Goal: Task Accomplishment & Management: Manage account settings

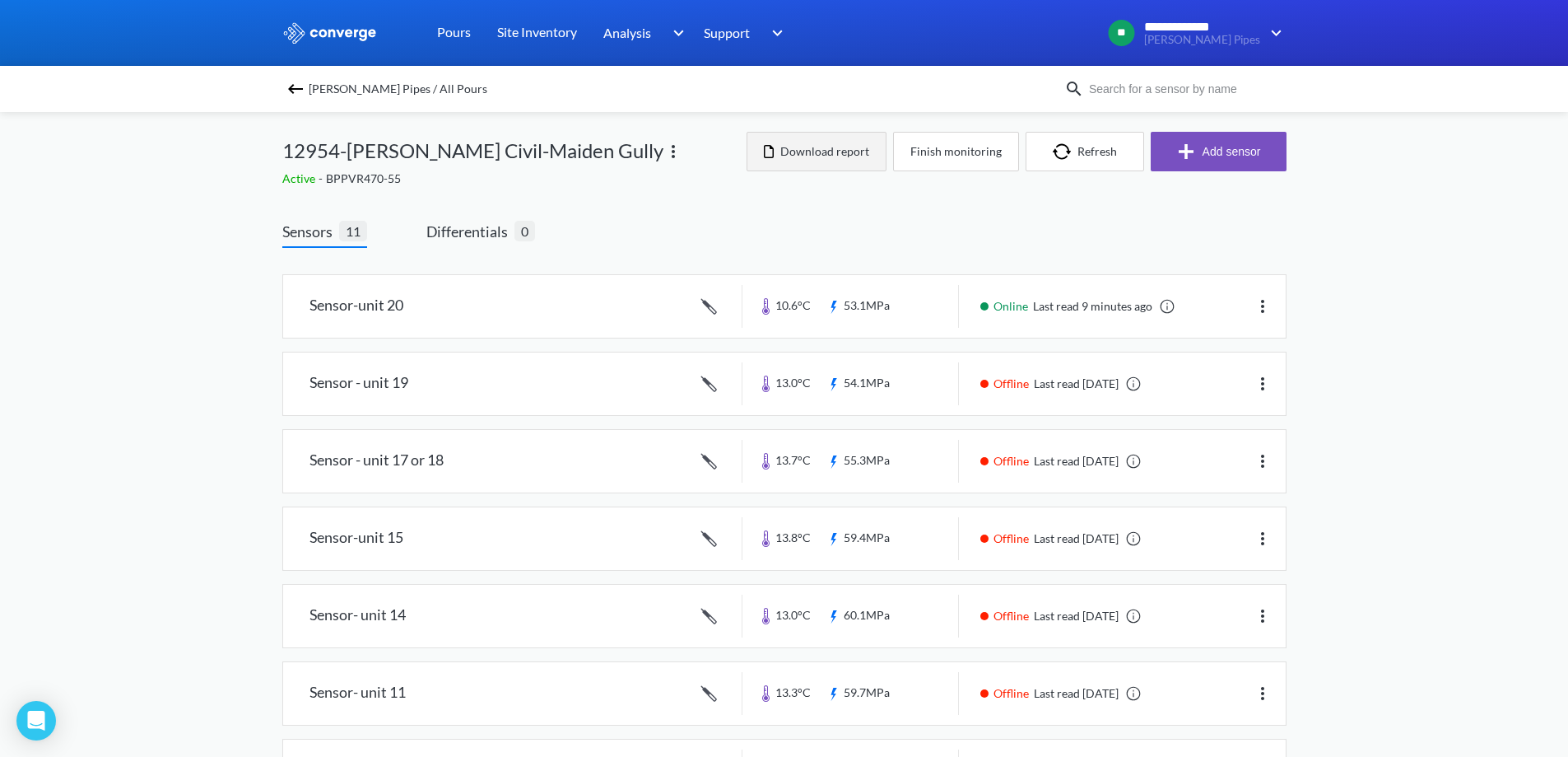
click at [839, 154] on button "Download report" at bounding box center [816, 151] width 140 height 39
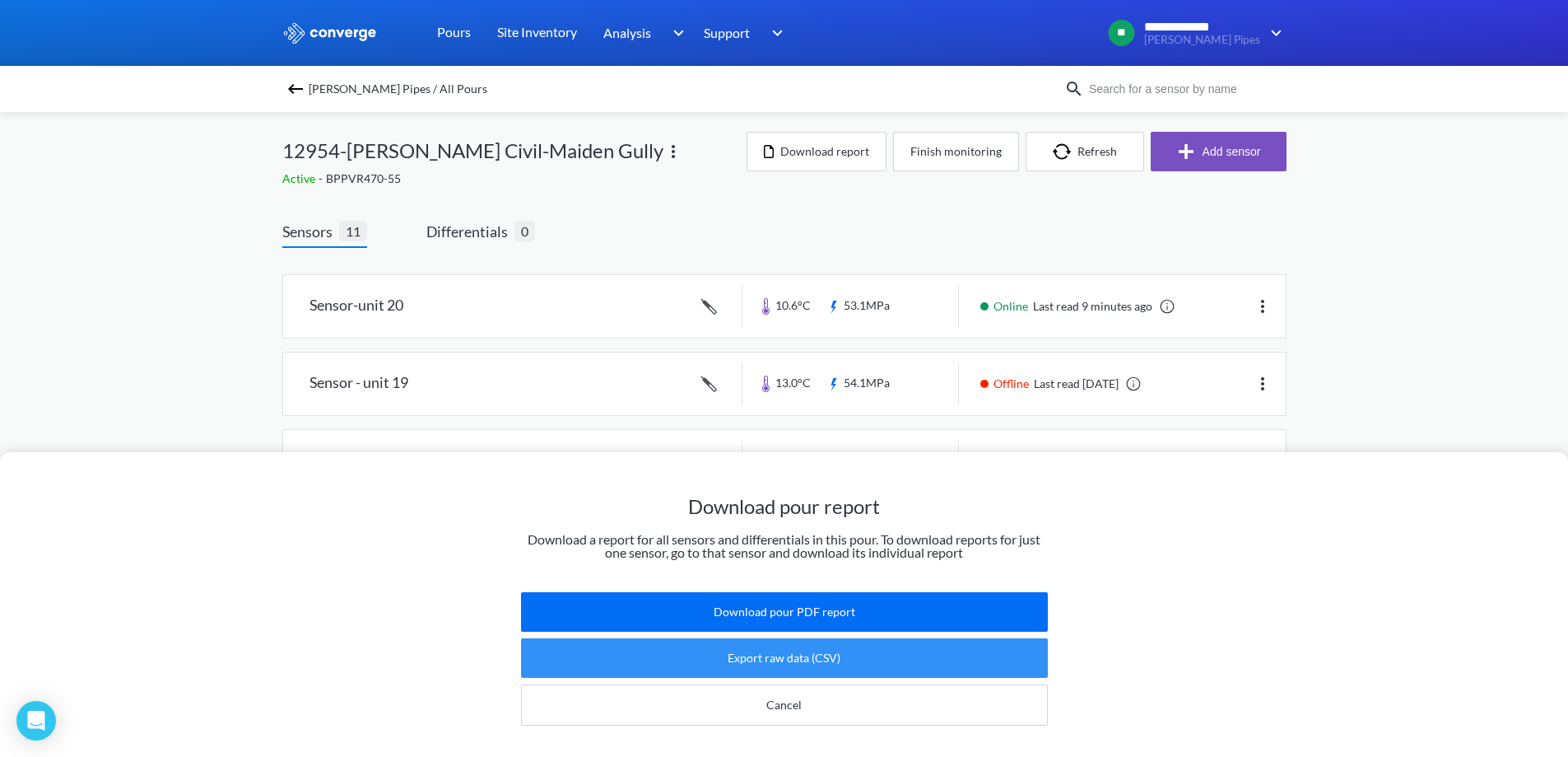
click at [803, 640] on button "Export raw data (CSV)" at bounding box center [784, 658] width 526 height 39
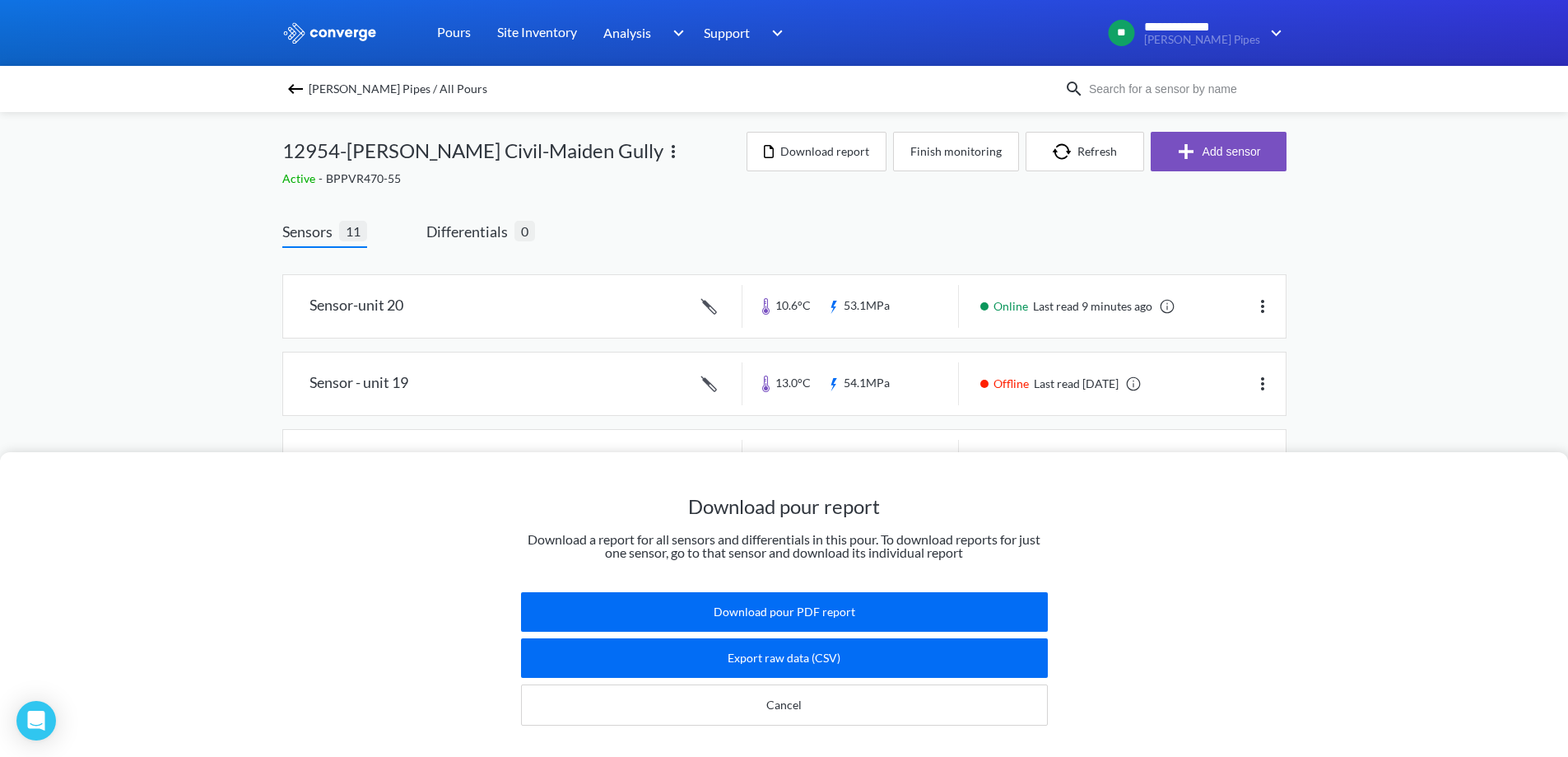
drag, startPoint x: 1393, startPoint y: 239, endPoint x: 1386, endPoint y: 241, distance: 7.3
click at [1393, 239] on div "Download pour report Download a report for all sensors and differentials in thi…" at bounding box center [784, 378] width 1568 height 757
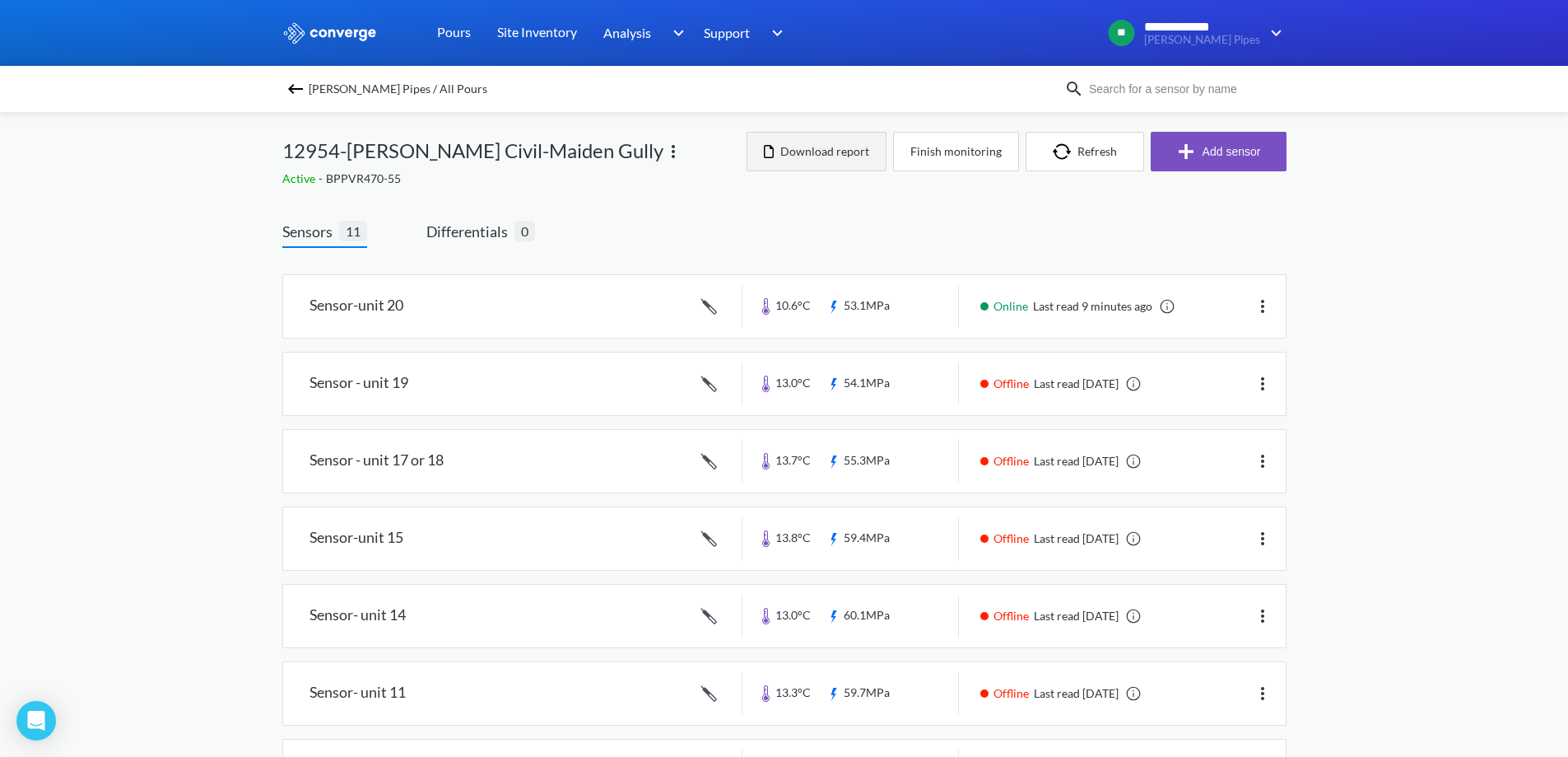
click at [837, 148] on button "Download report" at bounding box center [816, 151] width 140 height 39
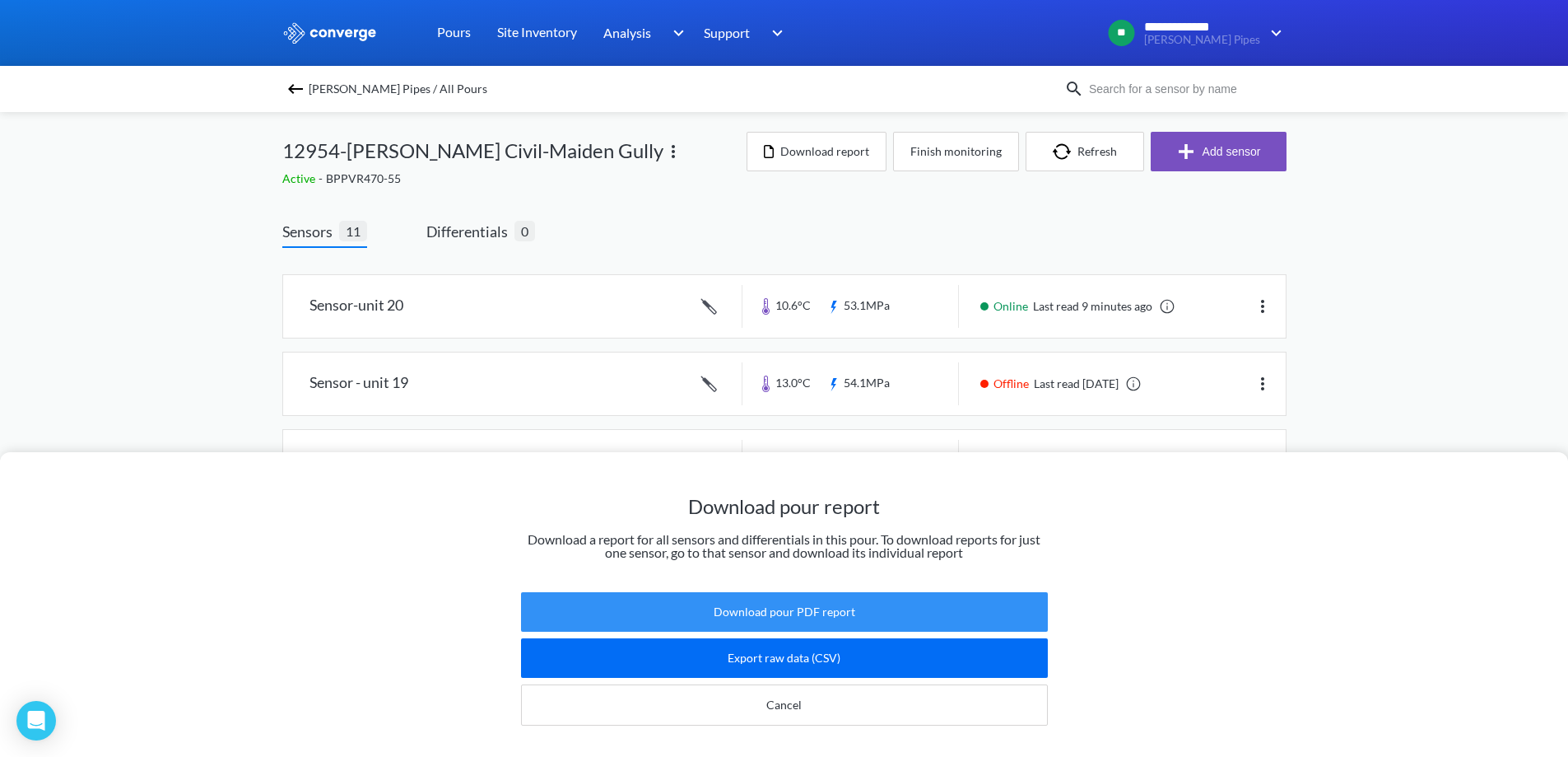
click at [796, 604] on button "Download pour PDF report" at bounding box center [784, 612] width 526 height 39
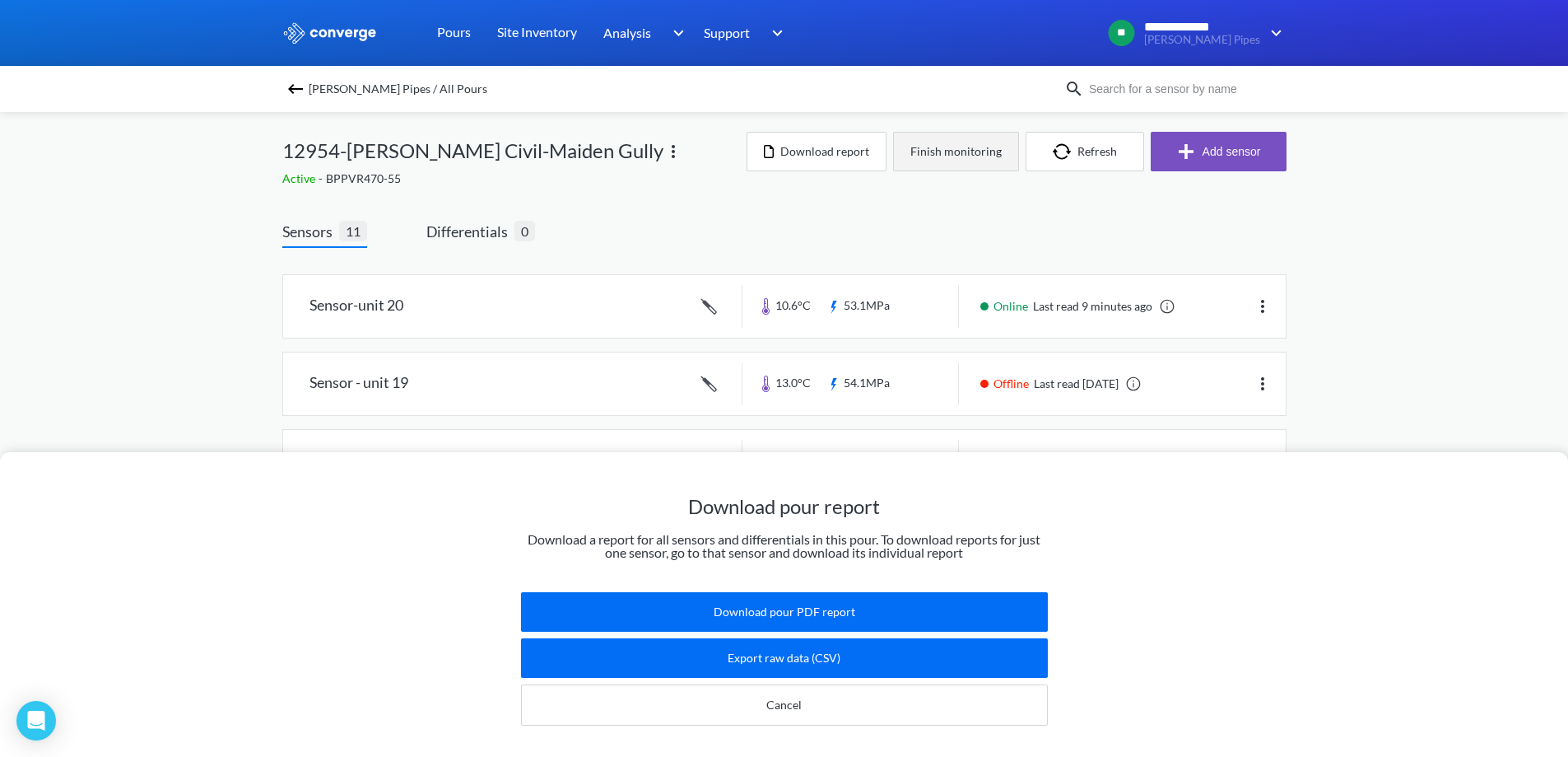
drag, startPoint x: 959, startPoint y: 202, endPoint x: 956, endPoint y: 162, distance: 40.1
click at [960, 200] on div "Download pour report Download a report for all sensors and differentials in thi…" at bounding box center [784, 378] width 1568 height 757
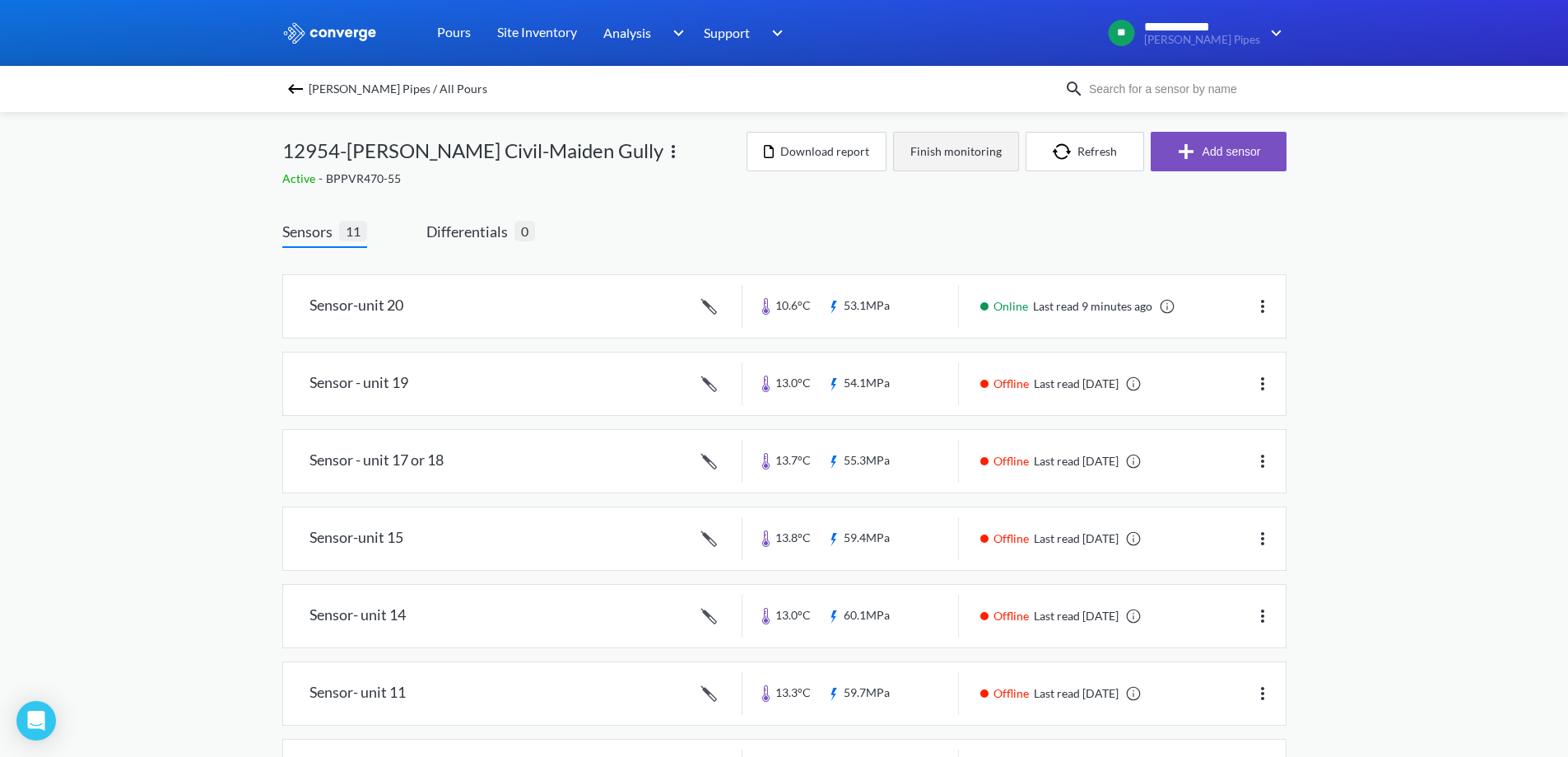
click at [954, 150] on button "Finish monitoring" at bounding box center [956, 151] width 126 height 39
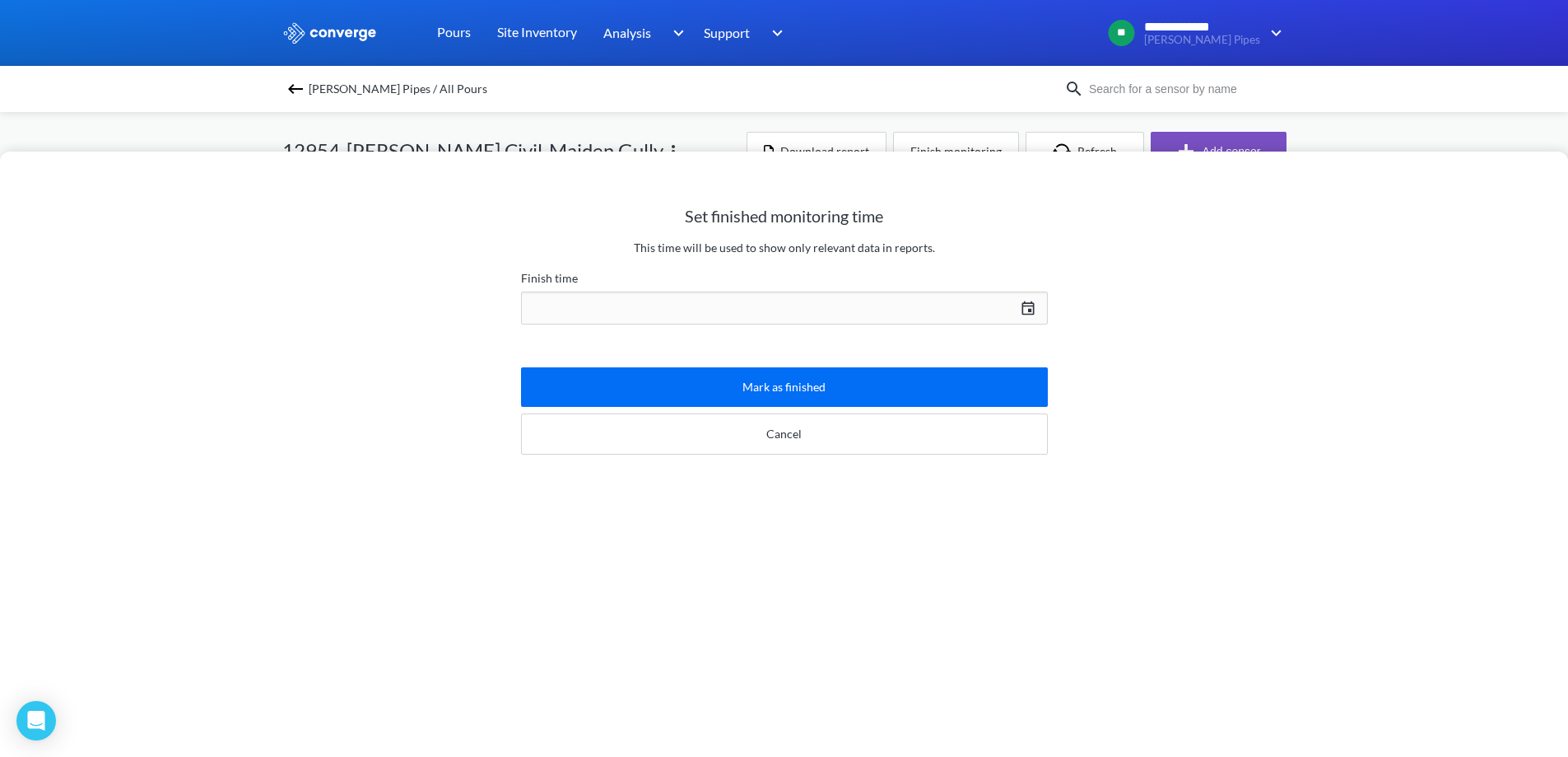
click at [1027, 308] on div "[DATE] Press the down arrow key to interact with the calendar and select a date…" at bounding box center [784, 308] width 526 height 39
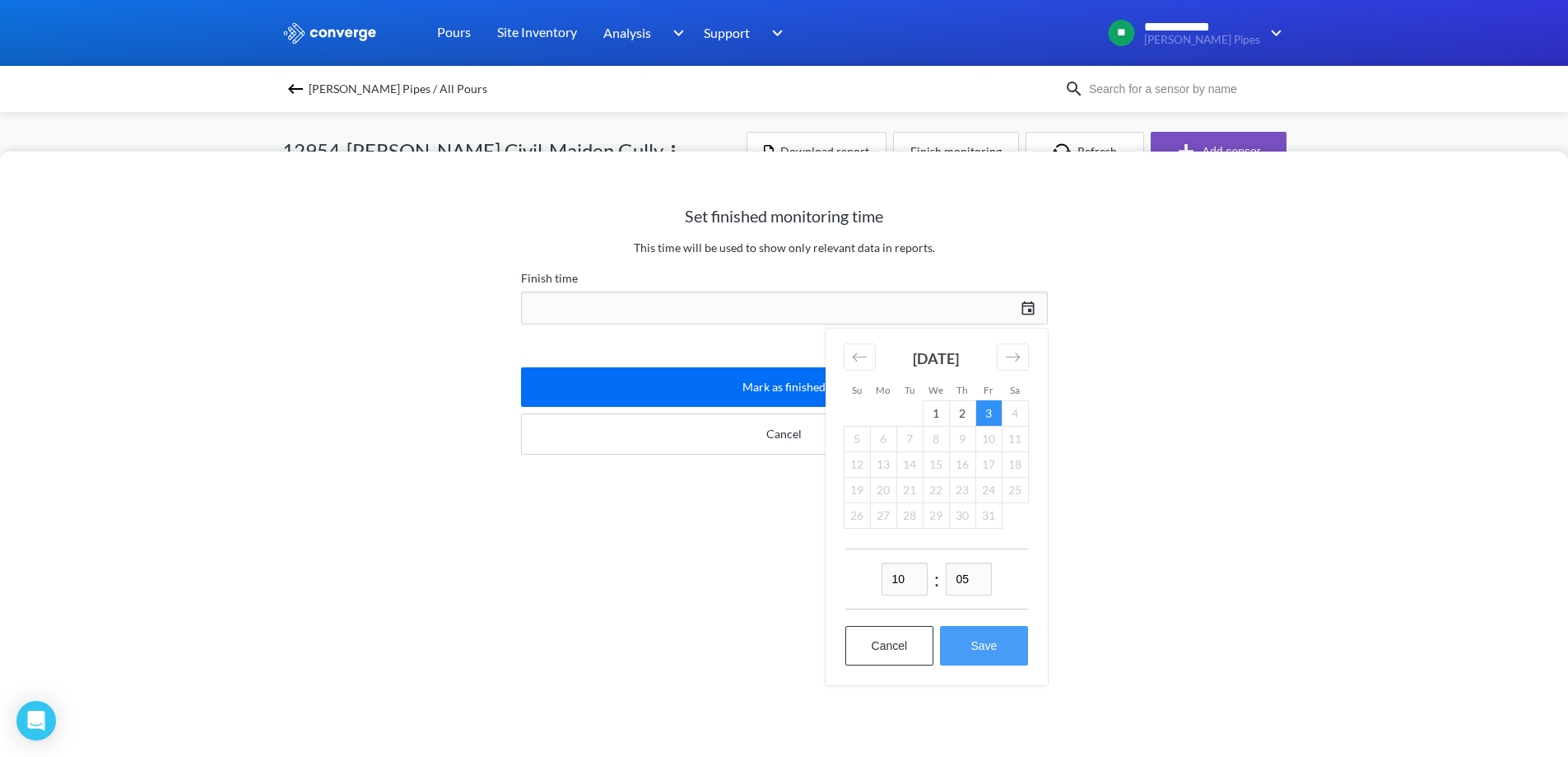
click at [1010, 651] on button "Save" at bounding box center [983, 645] width 87 height 39
type input "10:05[DATE]"
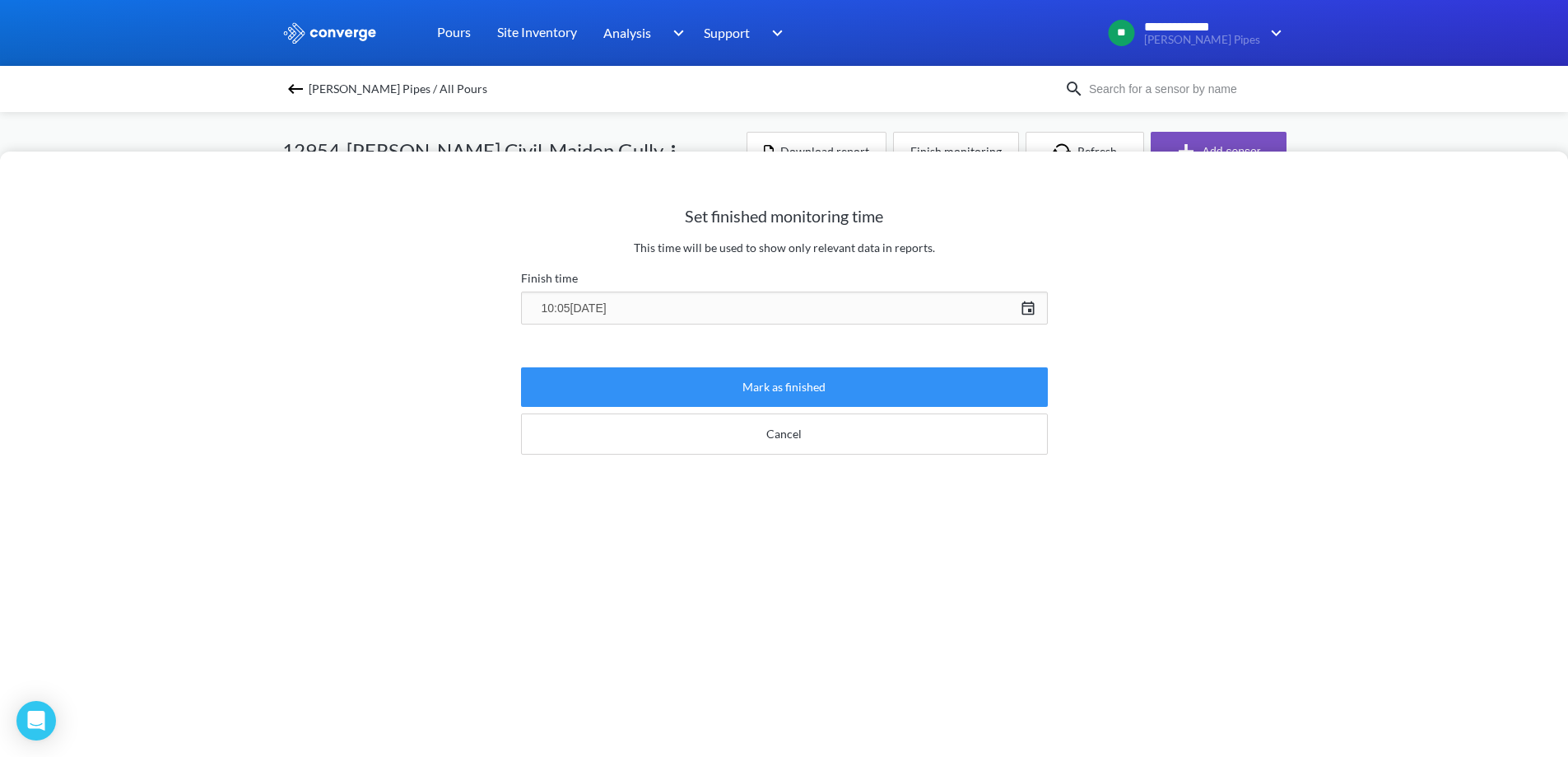
click at [827, 386] on button "Mark as finished" at bounding box center [784, 387] width 526 height 39
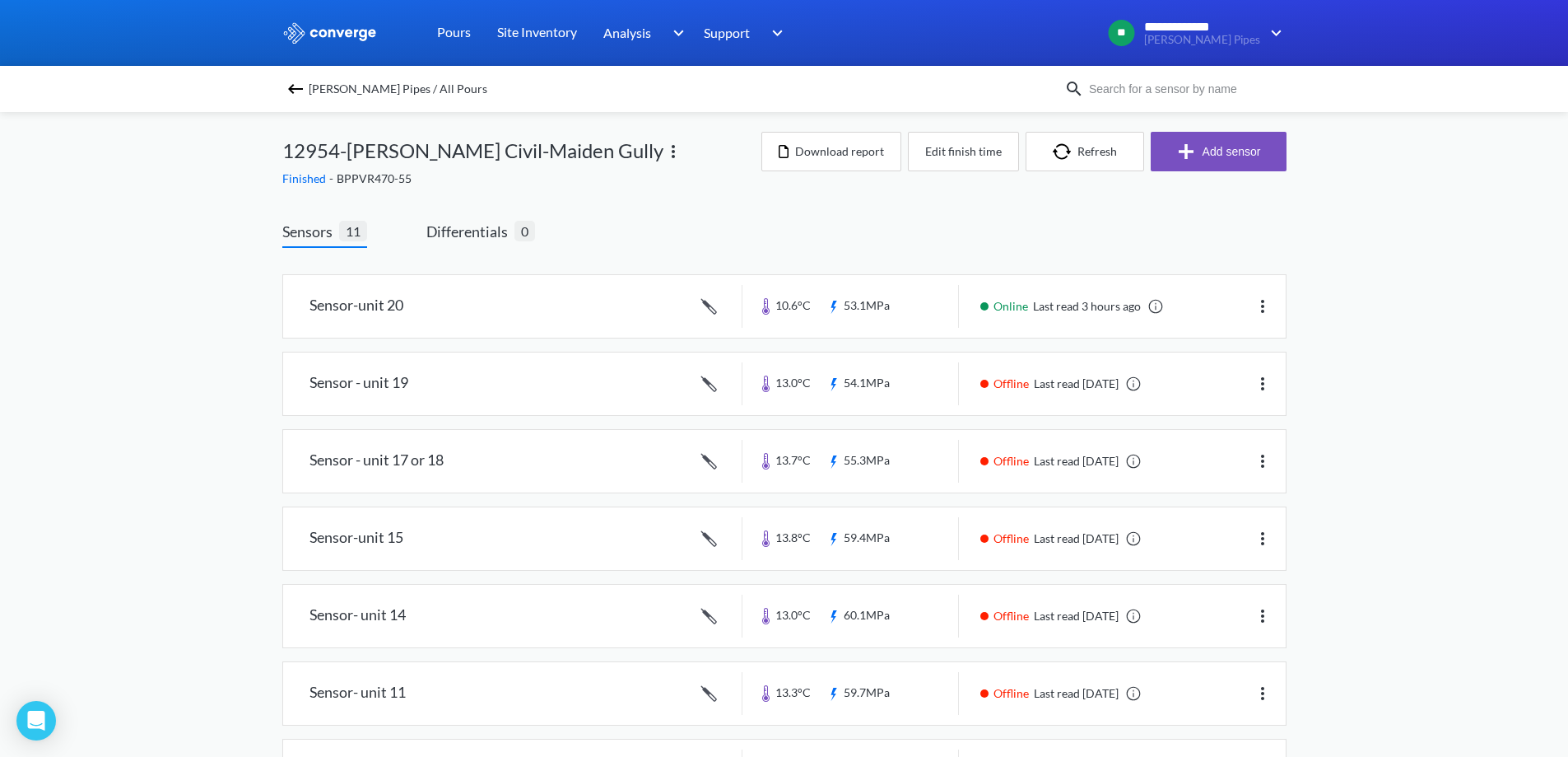
click at [414, 89] on span "[PERSON_NAME] Pipes / All Pours" at bounding box center [398, 88] width 179 height 24
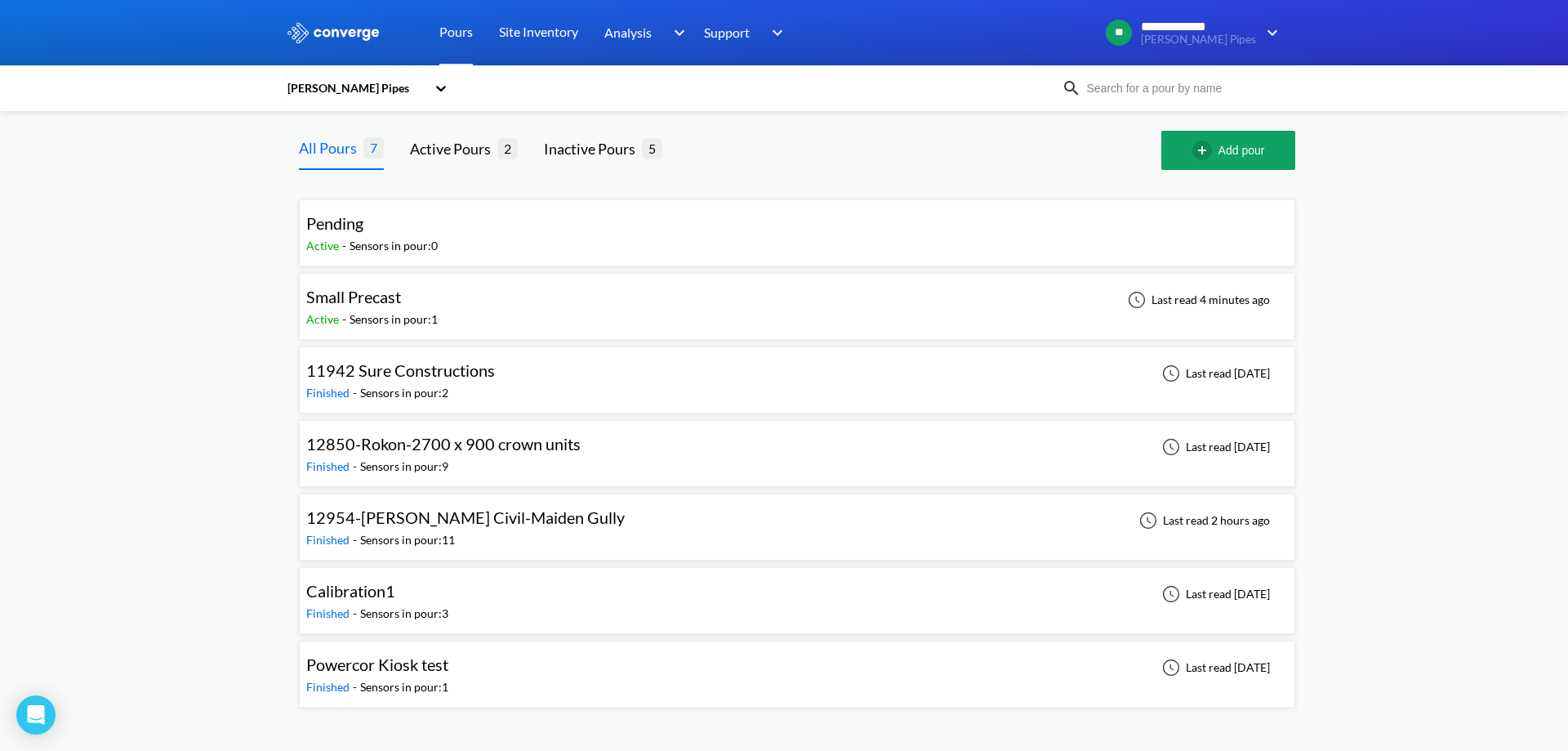
click at [629, 450] on div "12850-Rokon-2700 x 900 crown units Finished - Sensors in pour: 9 Last read [DAT…" at bounding box center [797, 453] width 981 height 52
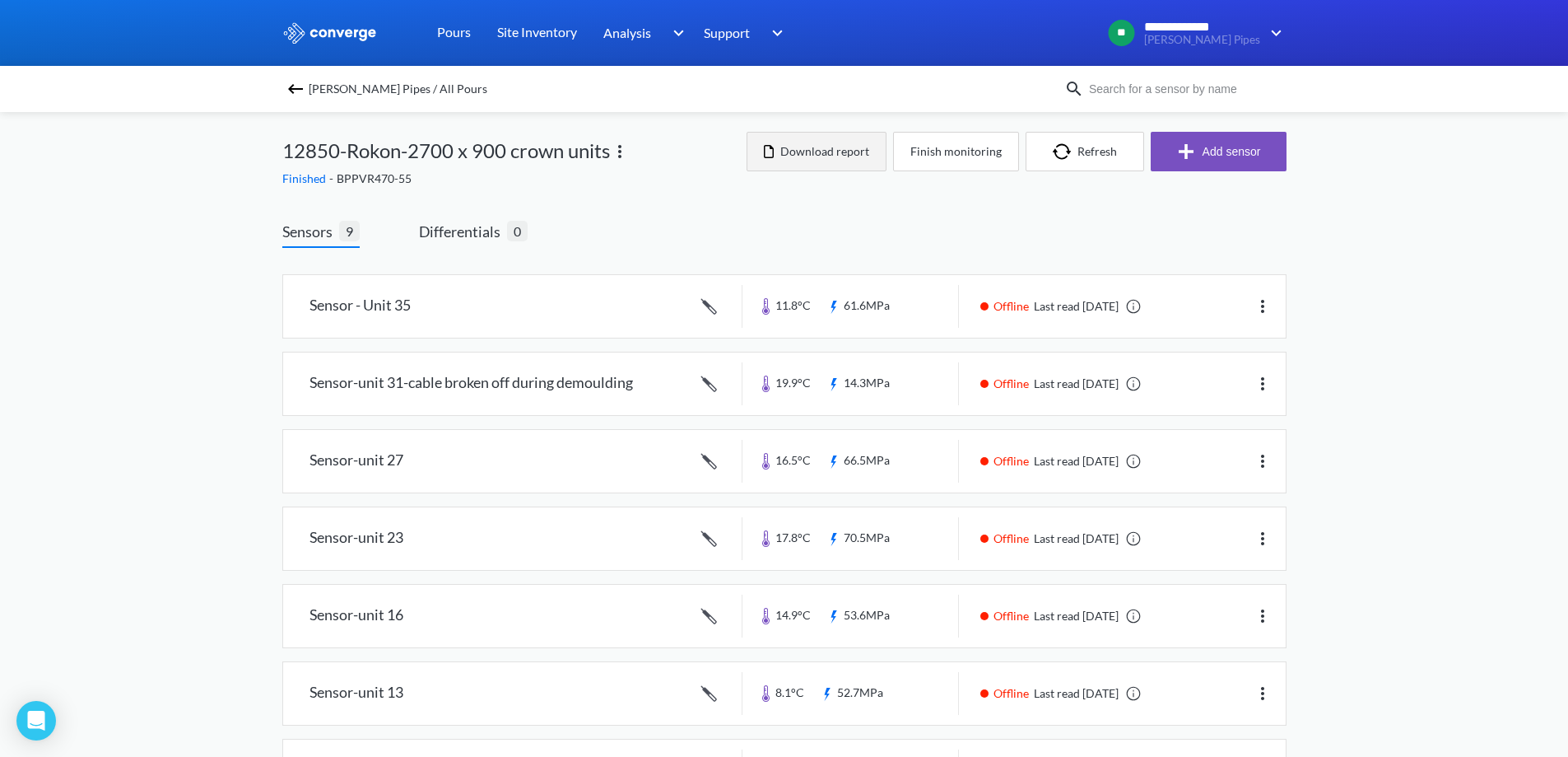
click at [817, 152] on button "Download report" at bounding box center [816, 151] width 140 height 39
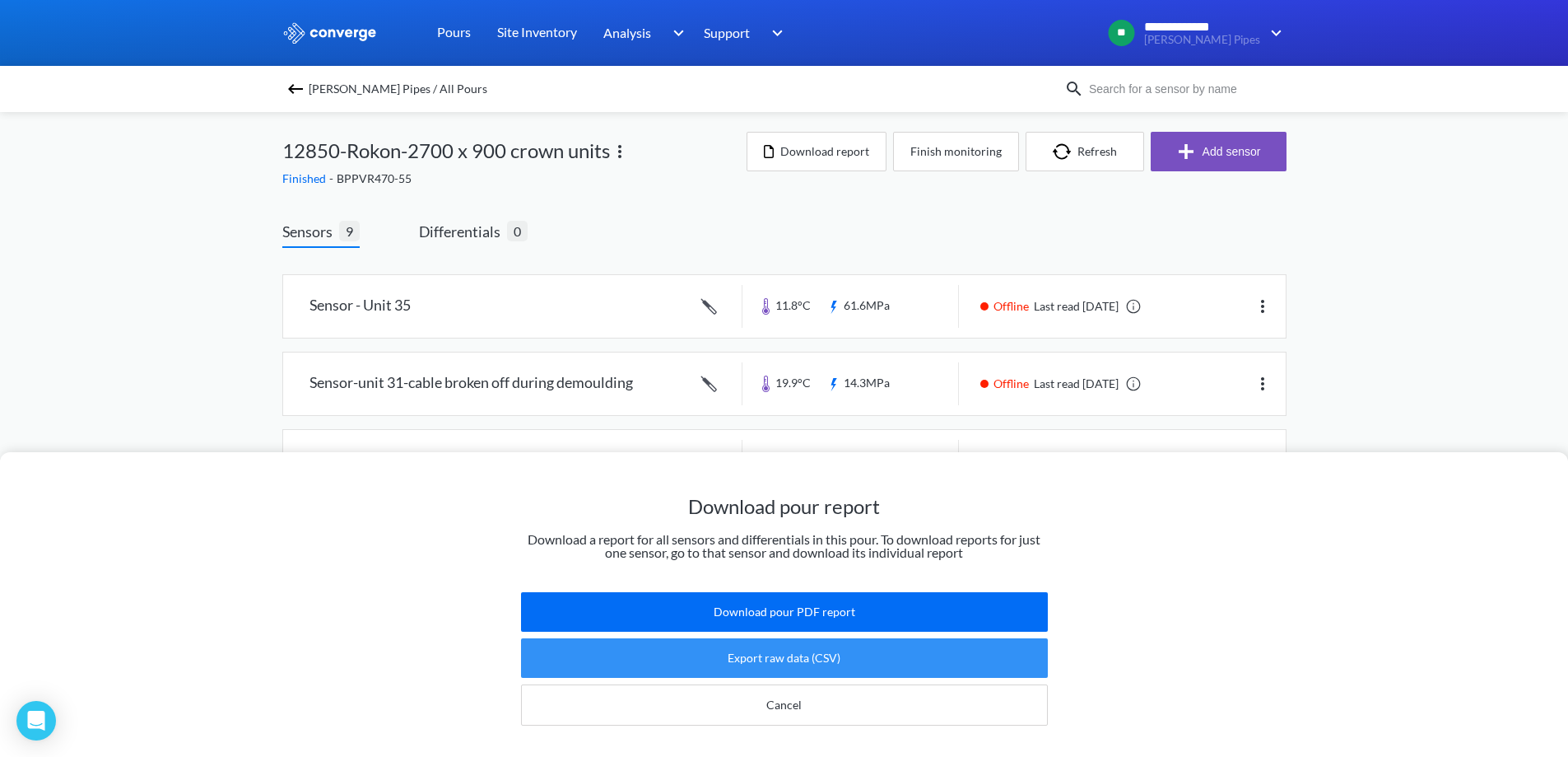
click at [837, 639] on button "Export raw data (CSV)" at bounding box center [784, 658] width 526 height 39
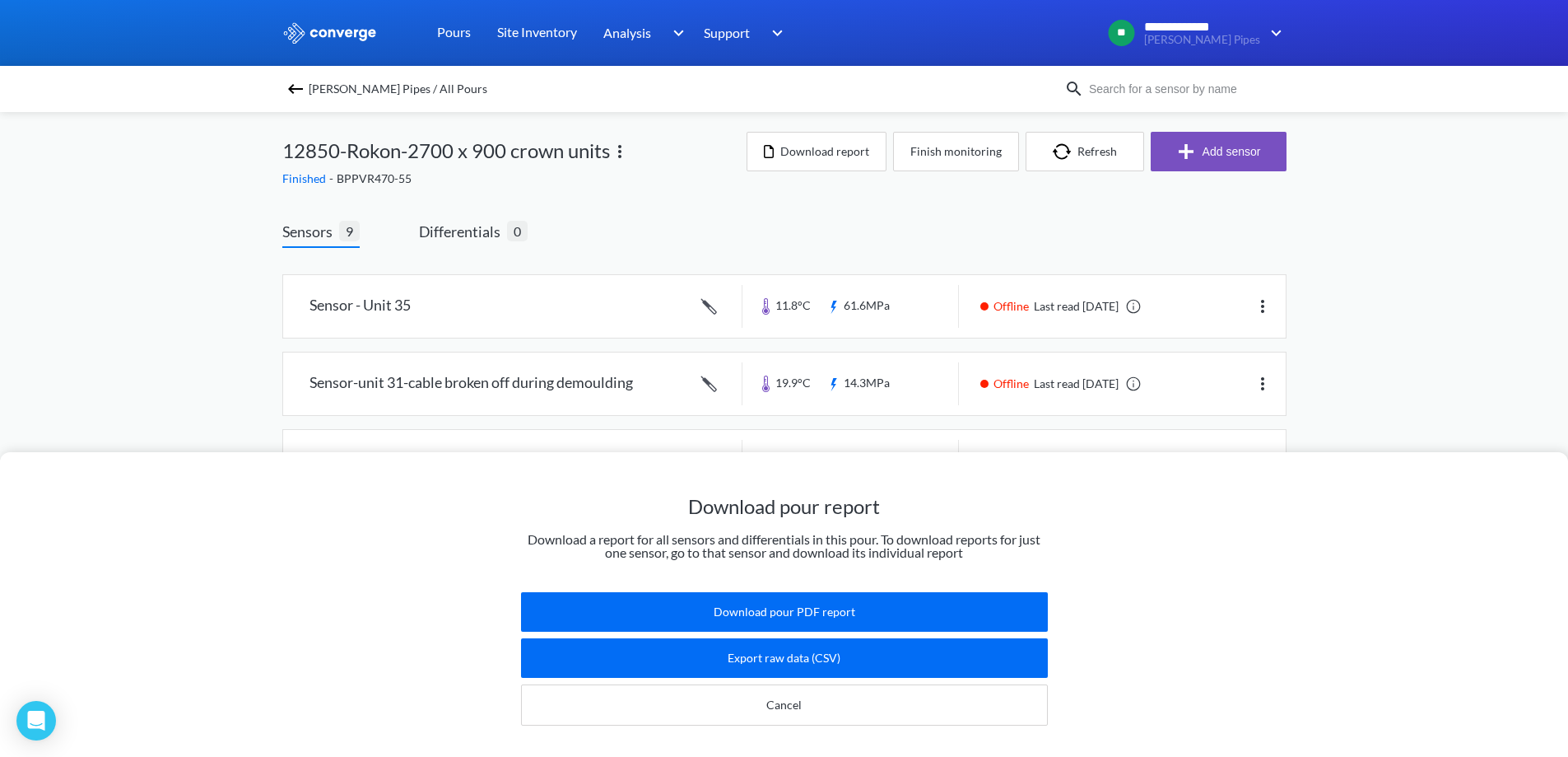
click at [1401, 187] on div "Download pour report Download a report for all sensors and differentials in thi…" at bounding box center [784, 378] width 1568 height 757
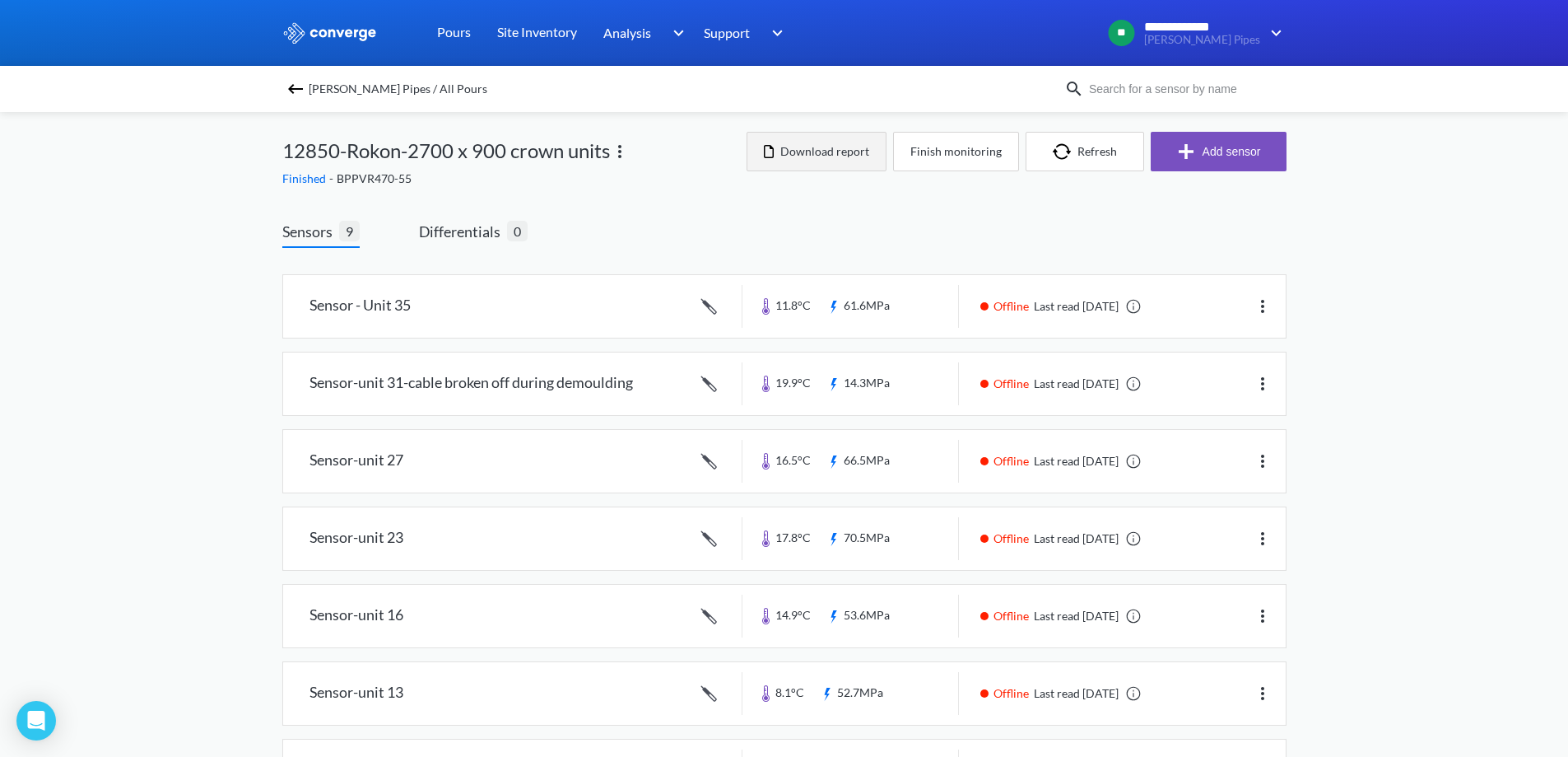
click at [837, 151] on button "Download report" at bounding box center [816, 151] width 140 height 39
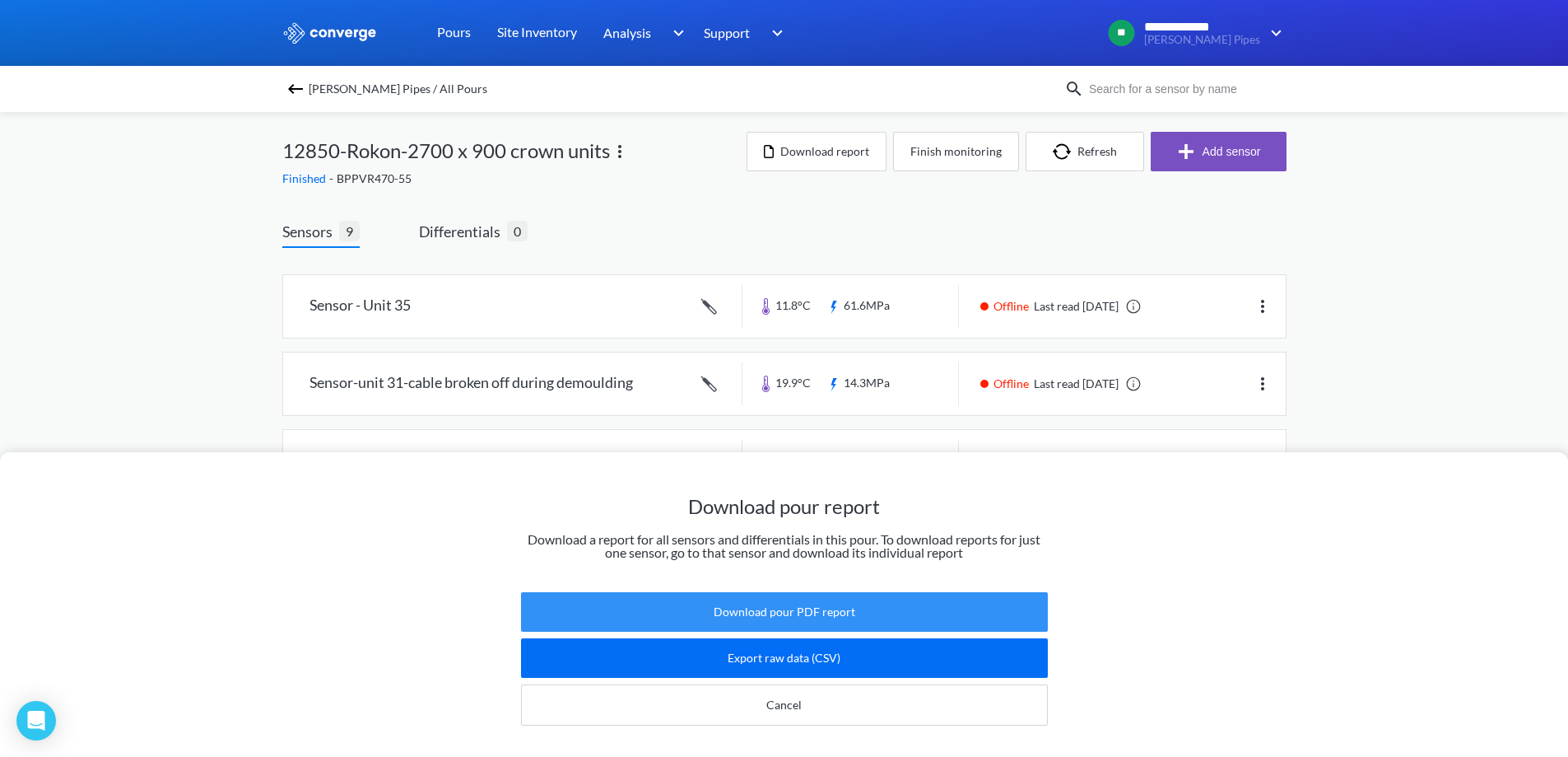
click at [793, 607] on button "Download pour PDF report" at bounding box center [784, 612] width 526 height 39
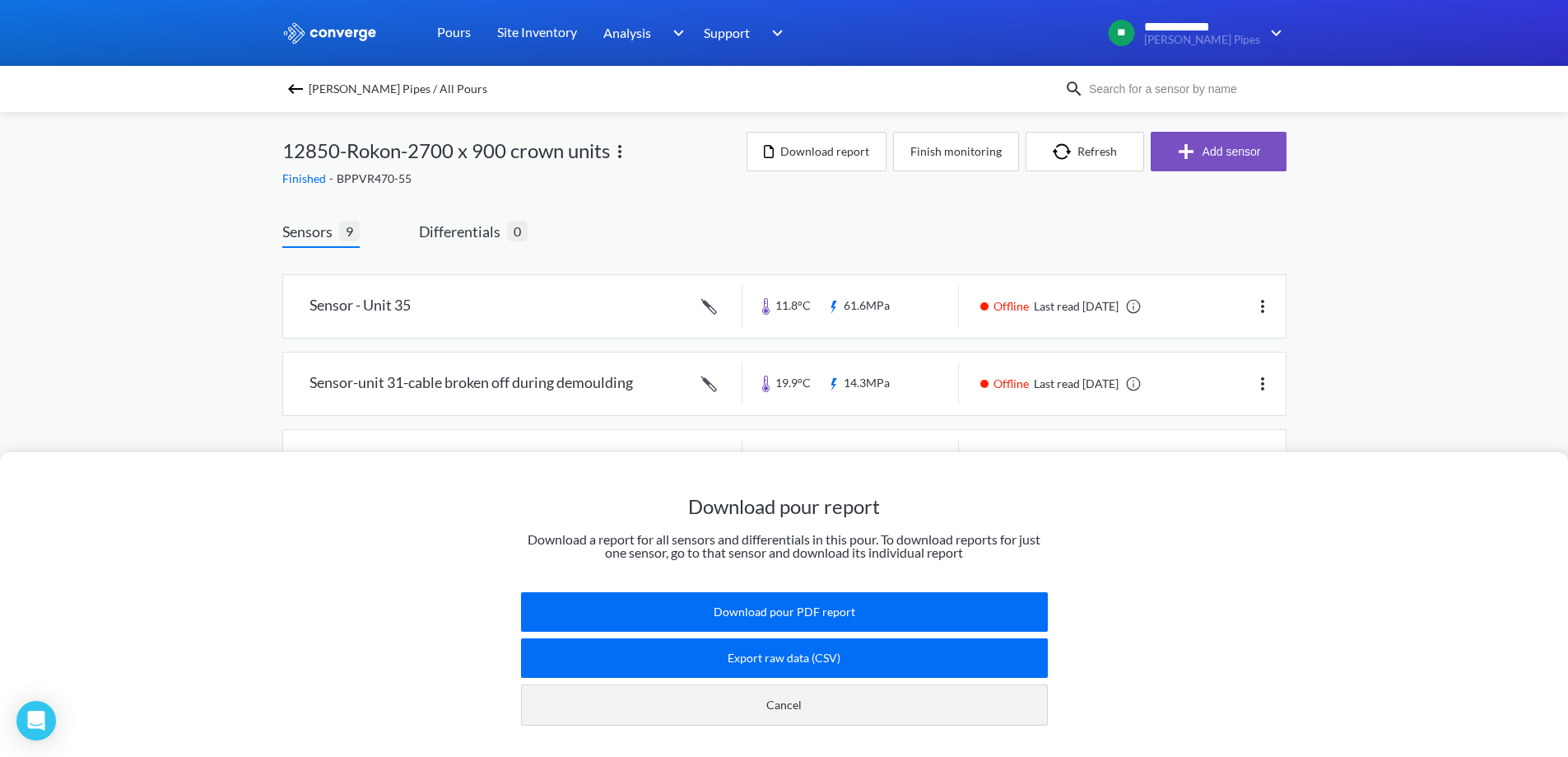
click at [1019, 695] on button "Cancel" at bounding box center [784, 705] width 526 height 41
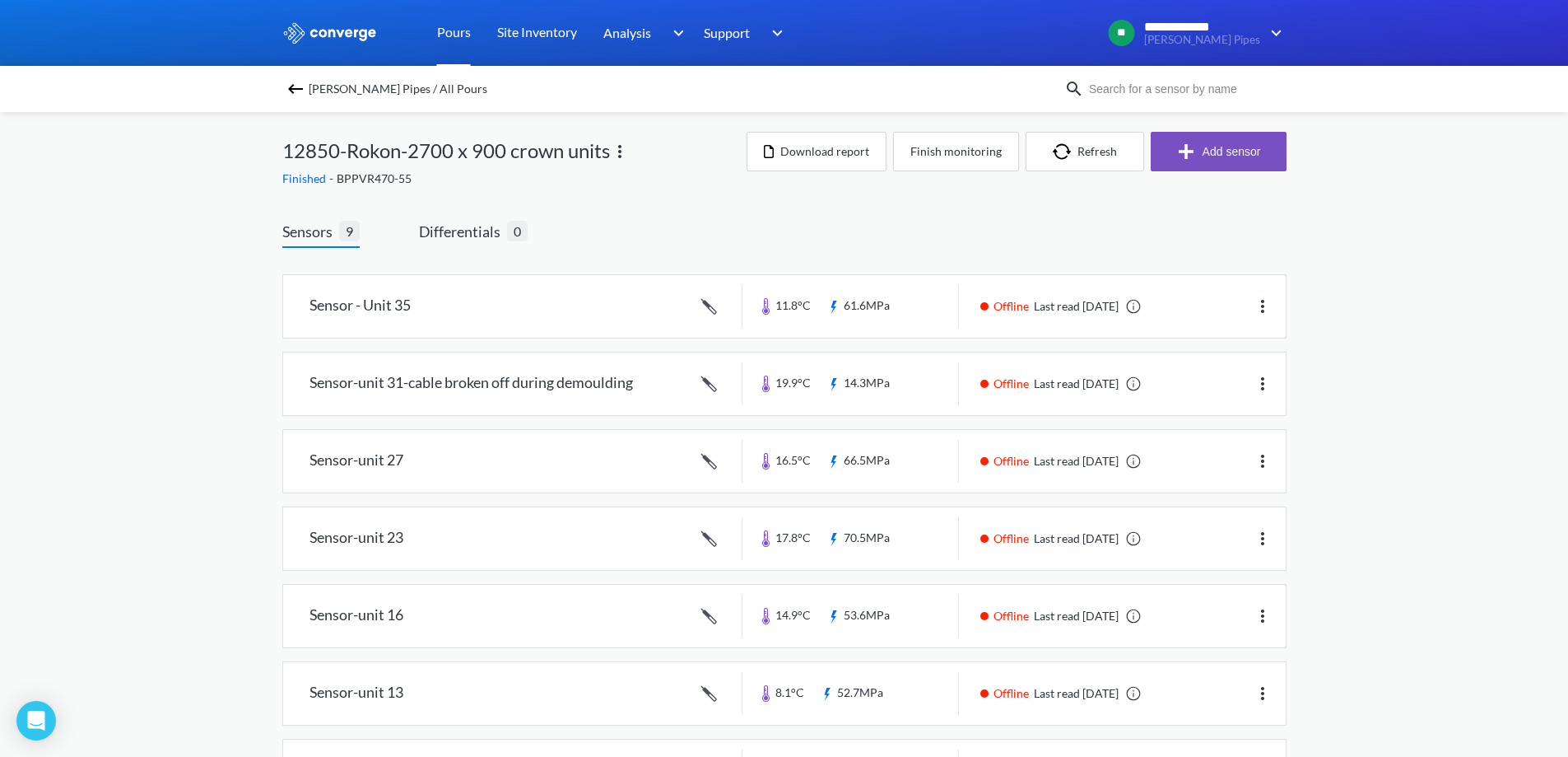
click at [466, 29] on link "Pours" at bounding box center [454, 33] width 34 height 66
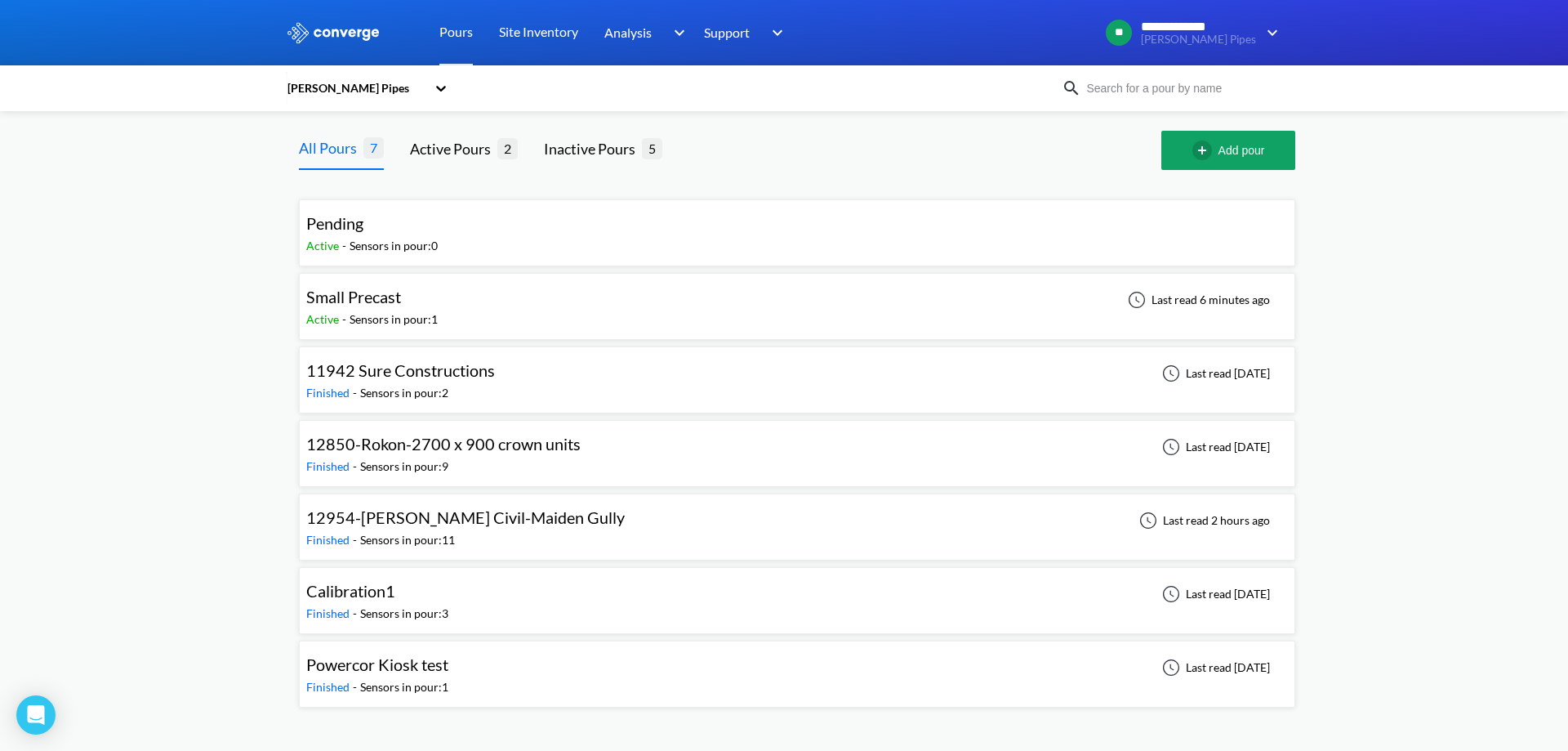
click at [340, 458] on div "Finished -" at bounding box center [333, 466] width 54 height 18
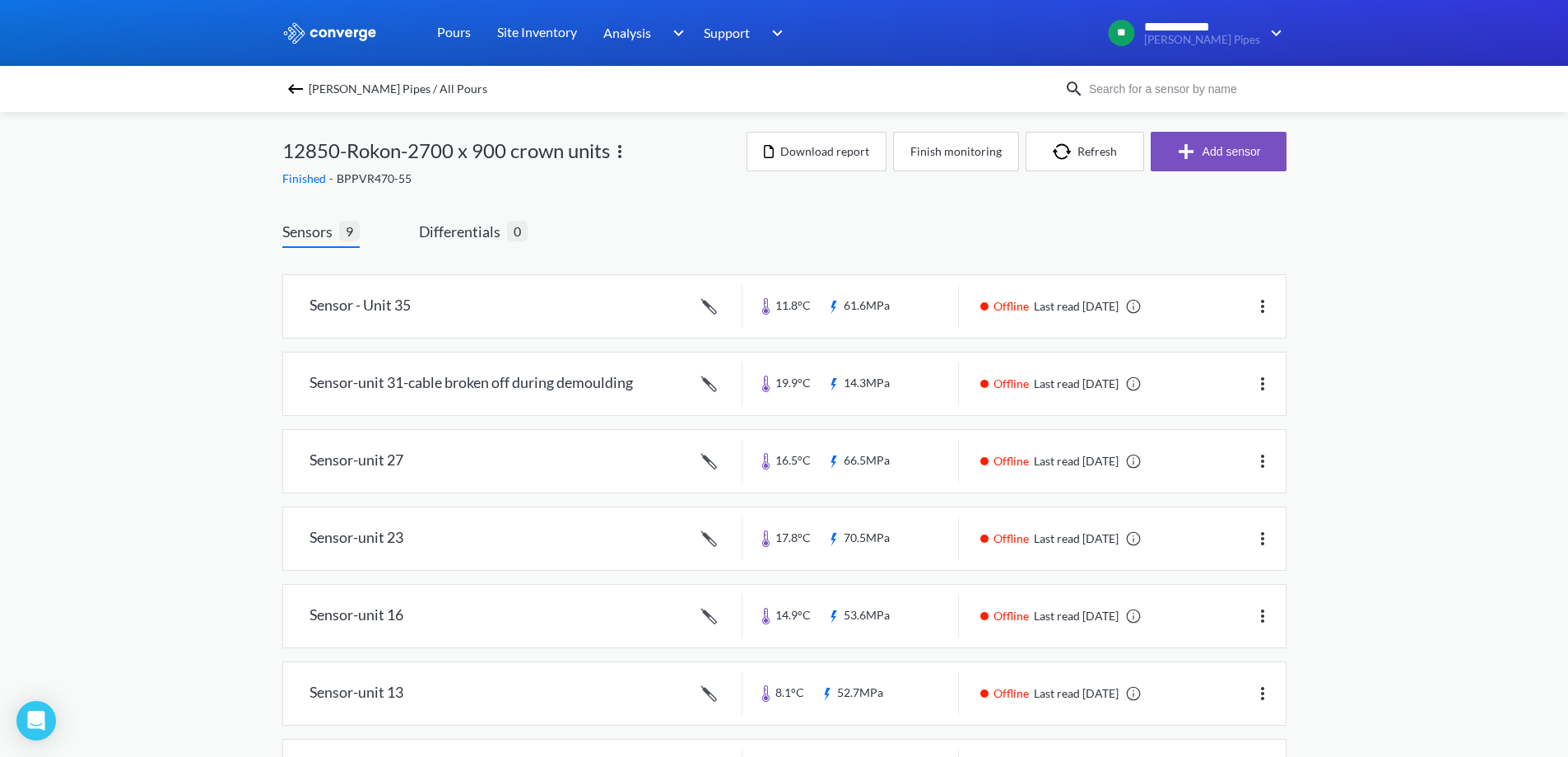
click at [314, 185] on div "Finished - BPPVR470-55" at bounding box center [514, 178] width 464 height 18
click at [920, 154] on button "Finish monitoring" at bounding box center [956, 151] width 126 height 39
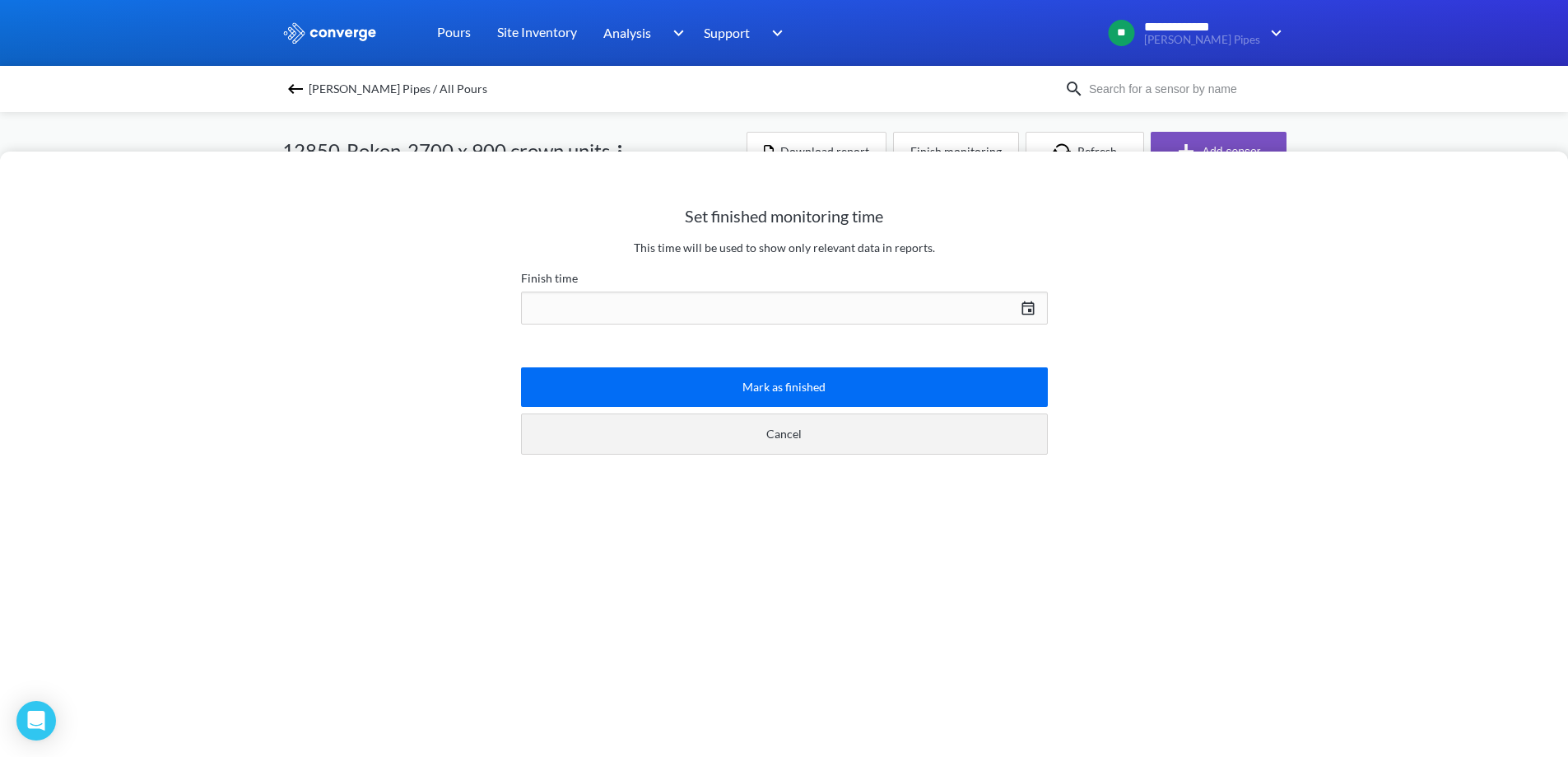
click at [823, 438] on button "Cancel" at bounding box center [784, 434] width 526 height 41
